Goal: Task Accomplishment & Management: Manage account settings

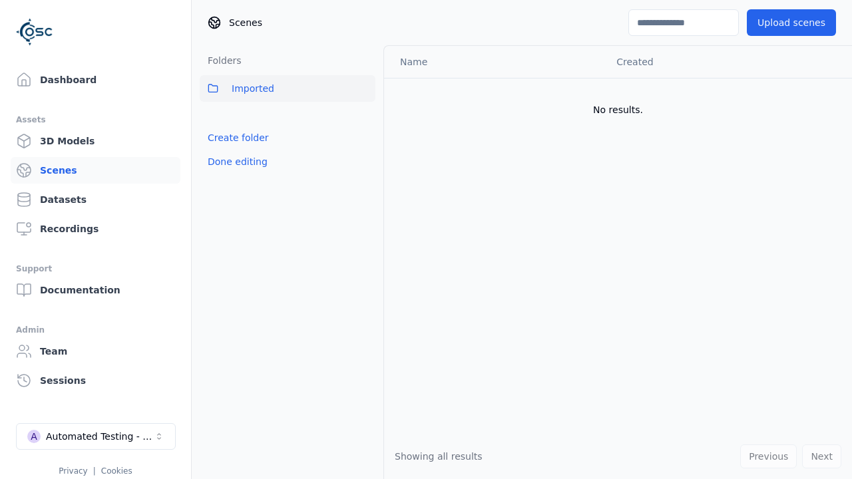
click at [234, 138] on link "Create folder" at bounding box center [238, 137] width 61 height 13
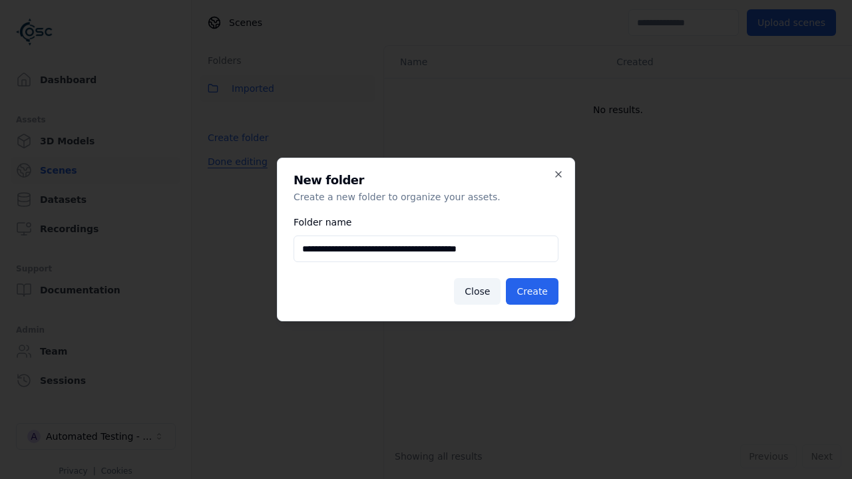
click at [234, 174] on button "Done editing" at bounding box center [238, 162] width 76 height 24
click at [222, 167] on button "Done editing" at bounding box center [238, 162] width 76 height 24
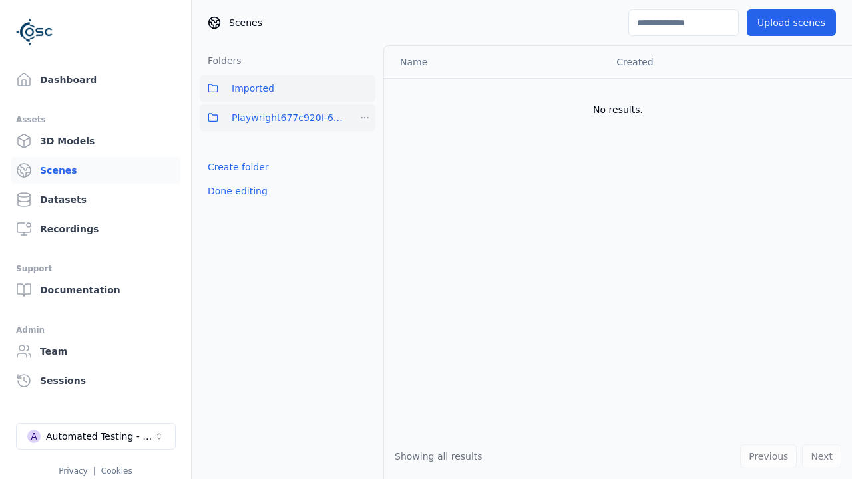
click at [365, 118] on html "Support Dashboard Assets 3D Models Scenes Datasets Recordings Support Documenta…" at bounding box center [426, 239] width 852 height 479
click at [365, 166] on div "Rename" at bounding box center [370, 166] width 89 height 21
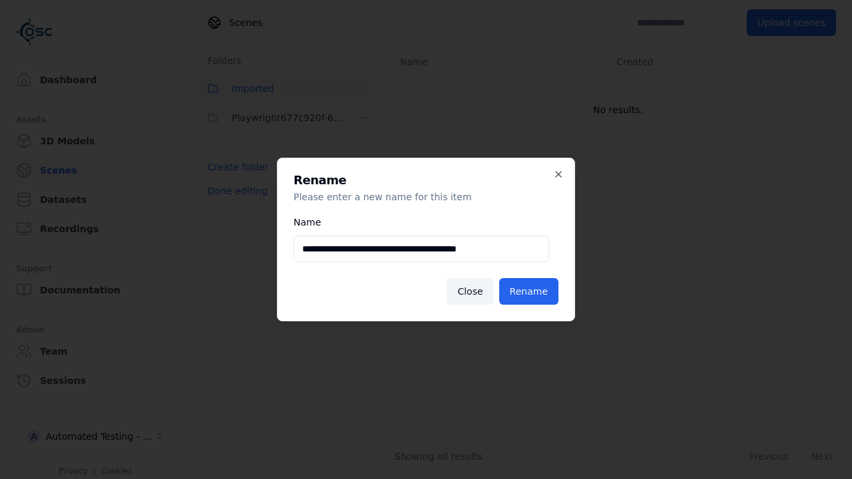
click at [421, 249] on input "**********" at bounding box center [422, 249] width 256 height 27
type input "**********"
click at [531, 292] on button "Rename" at bounding box center [528, 291] width 59 height 27
click at [234, 191] on button "Done editing" at bounding box center [238, 191] width 76 height 24
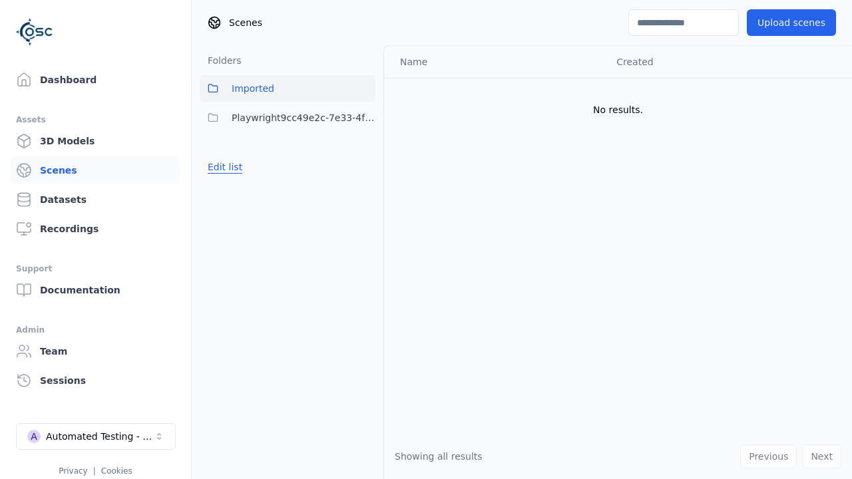
click at [222, 167] on button "Edit list" at bounding box center [225, 167] width 51 height 24
click at [365, 118] on html "Support Dashboard Assets 3D Models Scenes Datasets Recordings Support Documenta…" at bounding box center [426, 239] width 852 height 479
click at [365, 188] on div "Delete" at bounding box center [370, 187] width 89 height 21
